Goal: Information Seeking & Learning: Learn about a topic

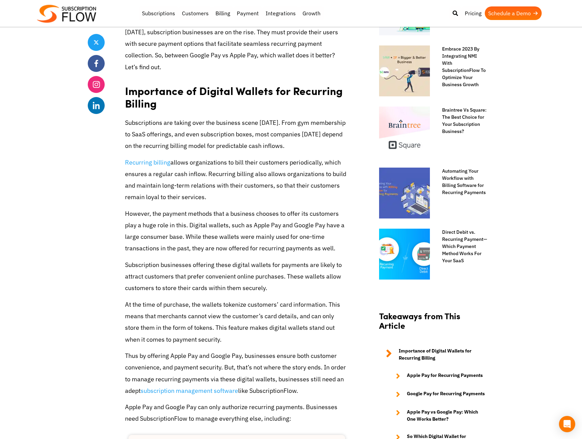
scroll to position [371, 0]
click at [178, 225] on p "However, the payment methods that a business chooses to offer its customers pla…" at bounding box center [237, 230] width 224 height 46
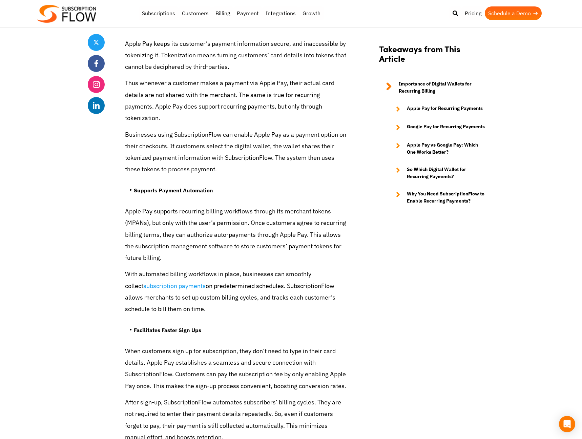
scroll to position [1175, 0]
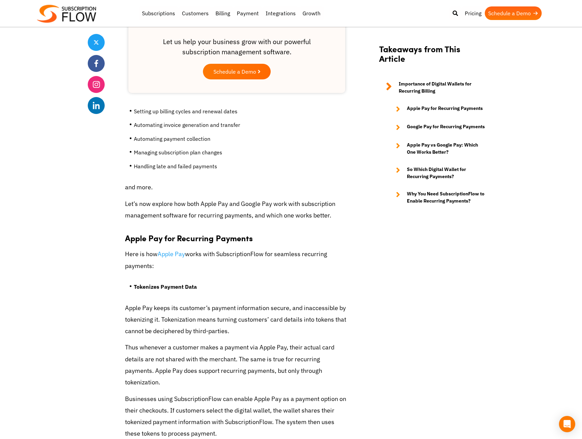
scroll to position [906, 0]
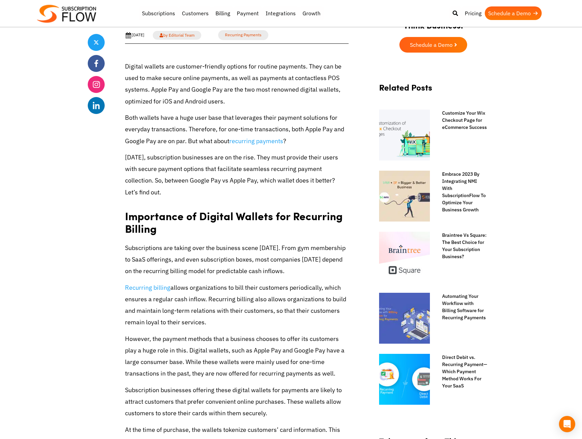
scroll to position [299, 0]
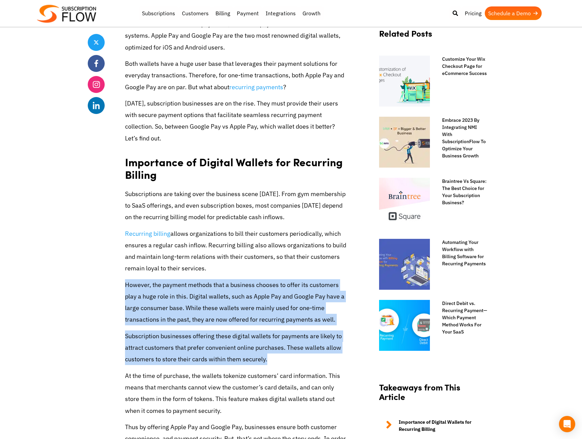
drag, startPoint x: 268, startPoint y: 347, endPoint x: 118, endPoint y: 270, distance: 169.0
copy div "However, the payment methods that a business chooses to offer its customers pla…"
